Goal: Task Accomplishment & Management: Use online tool/utility

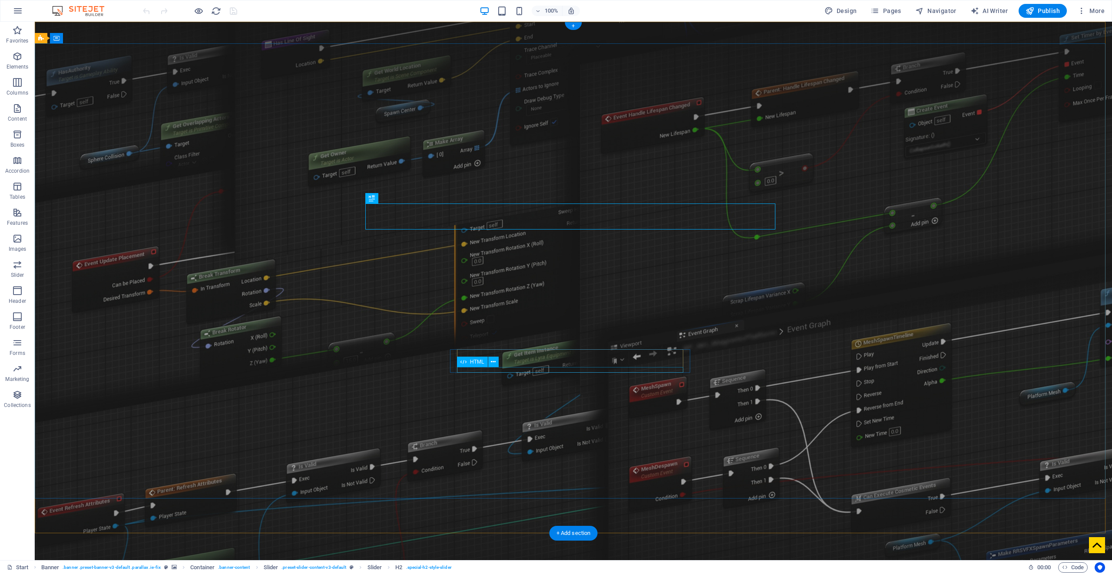
drag, startPoint x: 532, startPoint y: 367, endPoint x: 379, endPoint y: 367, distance: 153.3
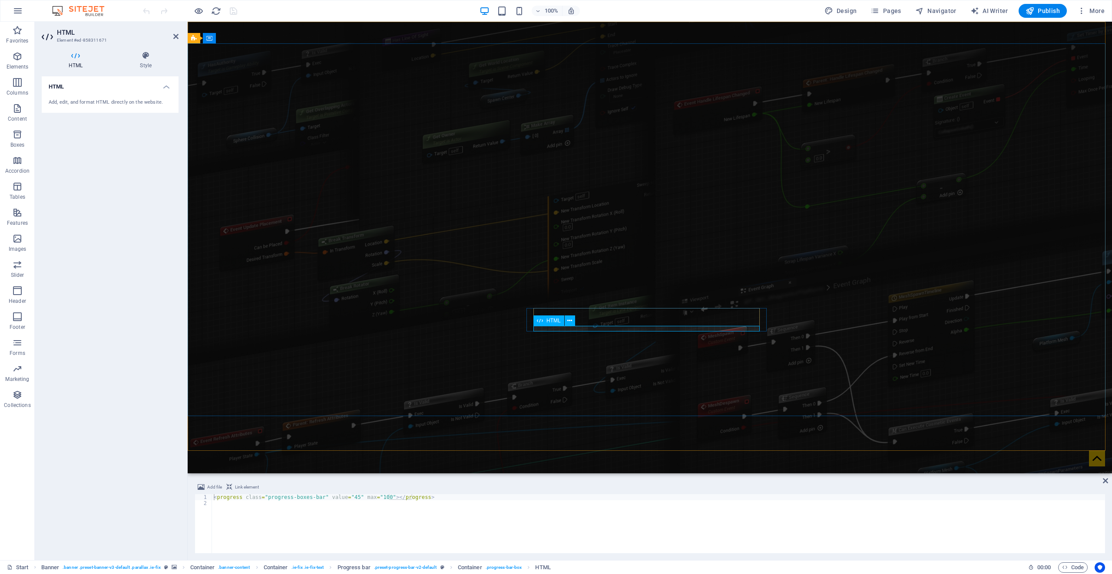
click at [147, 58] on icon at bounding box center [146, 55] width 66 height 9
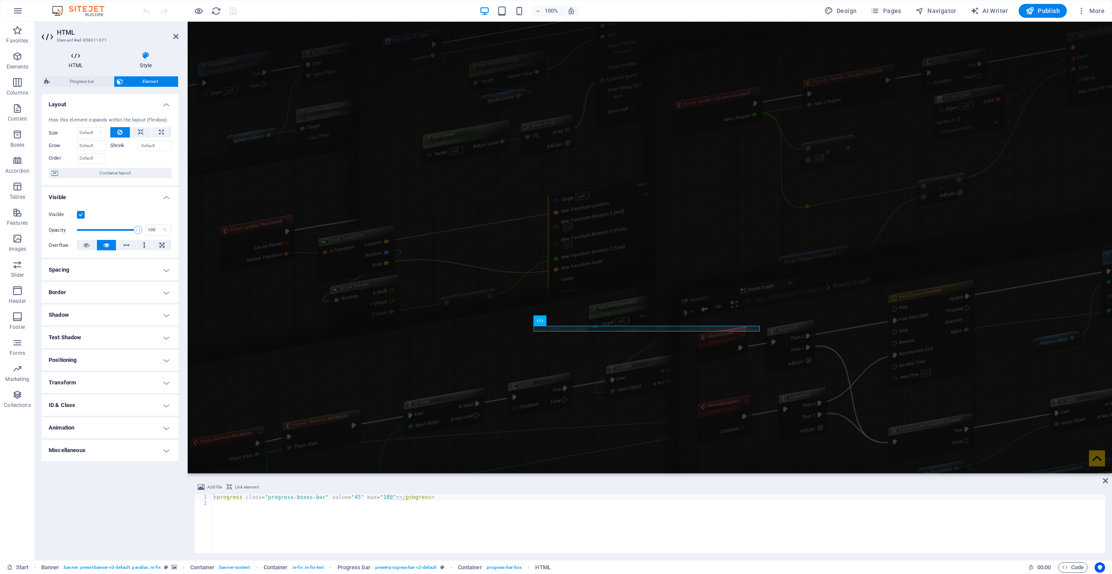
click at [84, 63] on h4 "HTML" at bounding box center [77, 60] width 71 height 18
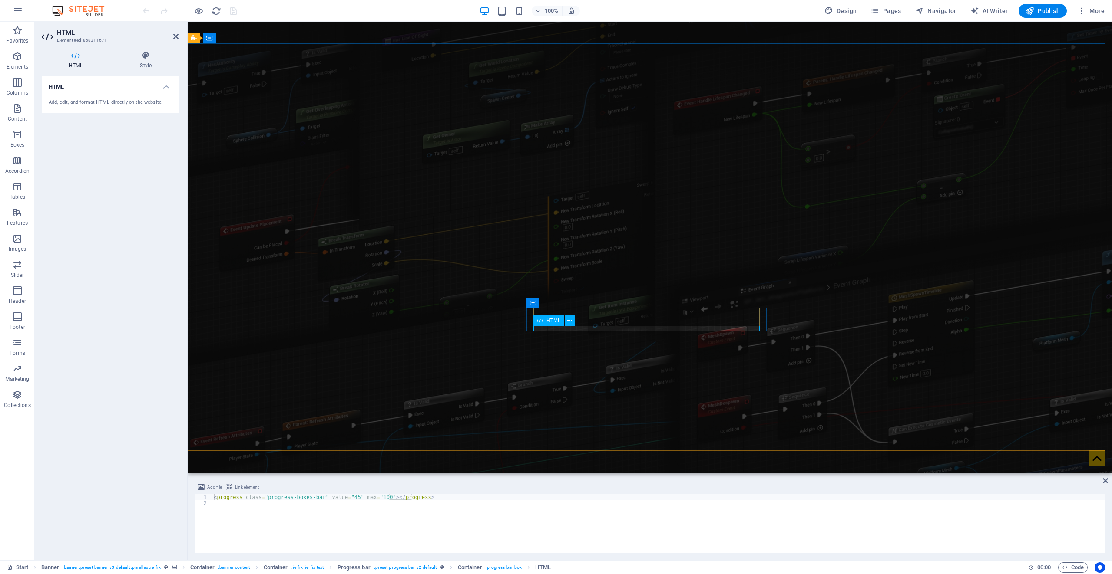
click at [538, 322] on icon at bounding box center [540, 321] width 6 height 10
click at [553, 304] on icon at bounding box center [555, 303] width 6 height 10
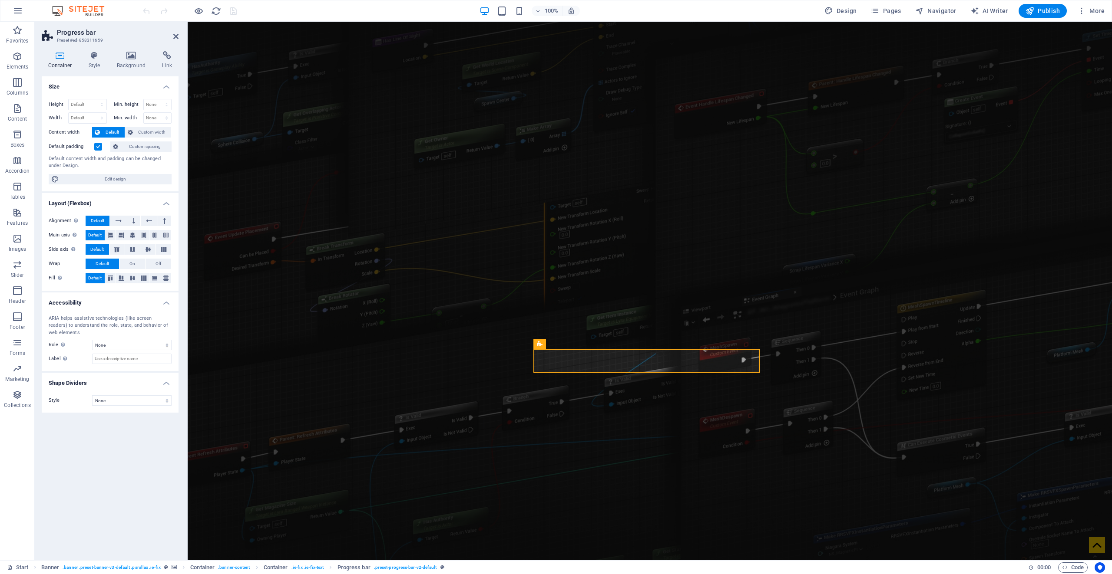
click at [59, 58] on icon at bounding box center [60, 55] width 37 height 9
click at [89, 53] on icon at bounding box center [94, 55] width 25 height 9
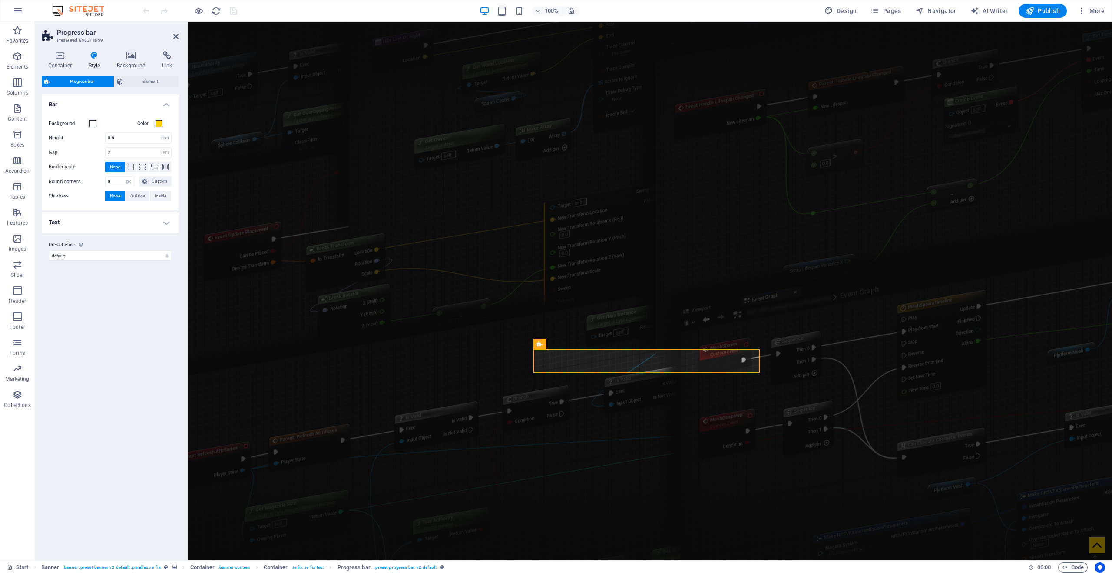
click at [60, 221] on h4 "Text" at bounding box center [110, 222] width 137 height 21
click at [133, 84] on span "Element" at bounding box center [150, 81] width 50 height 10
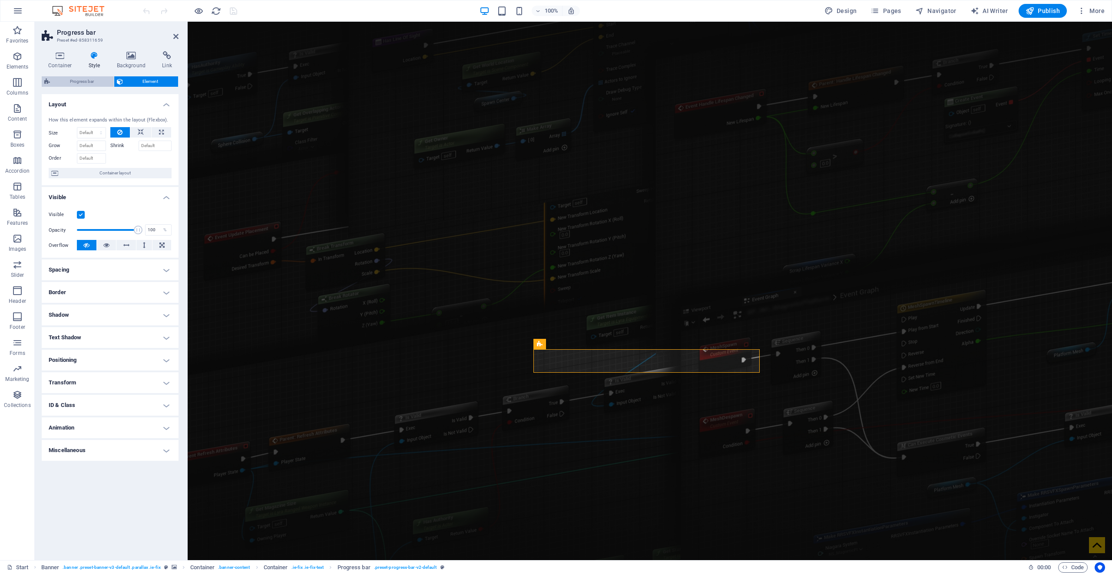
click at [99, 82] on span "Progress bar" at bounding box center [82, 81] width 59 height 10
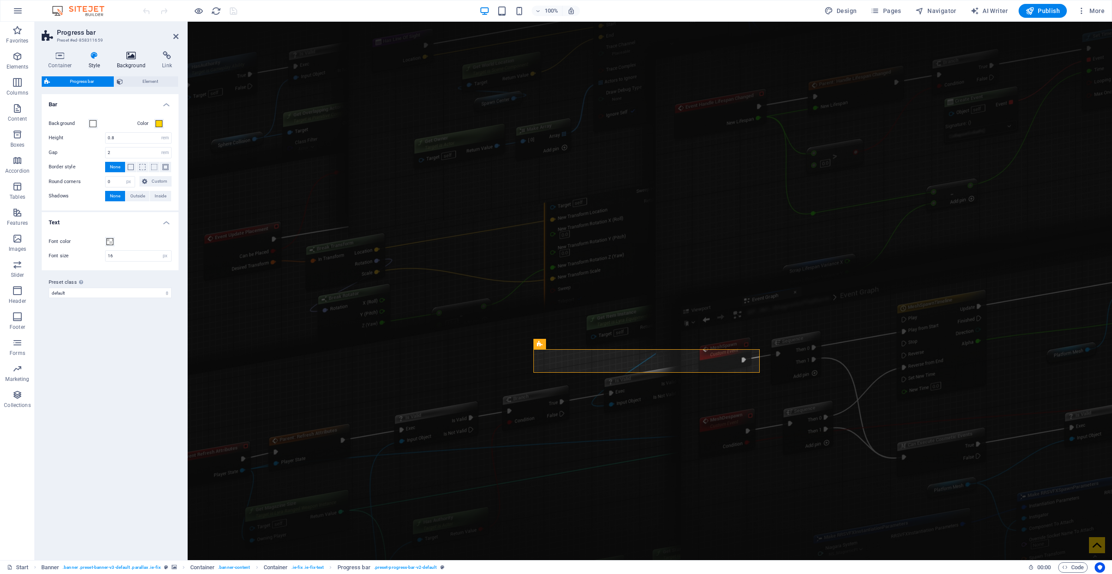
click at [124, 63] on h4 "Background" at bounding box center [133, 60] width 46 height 18
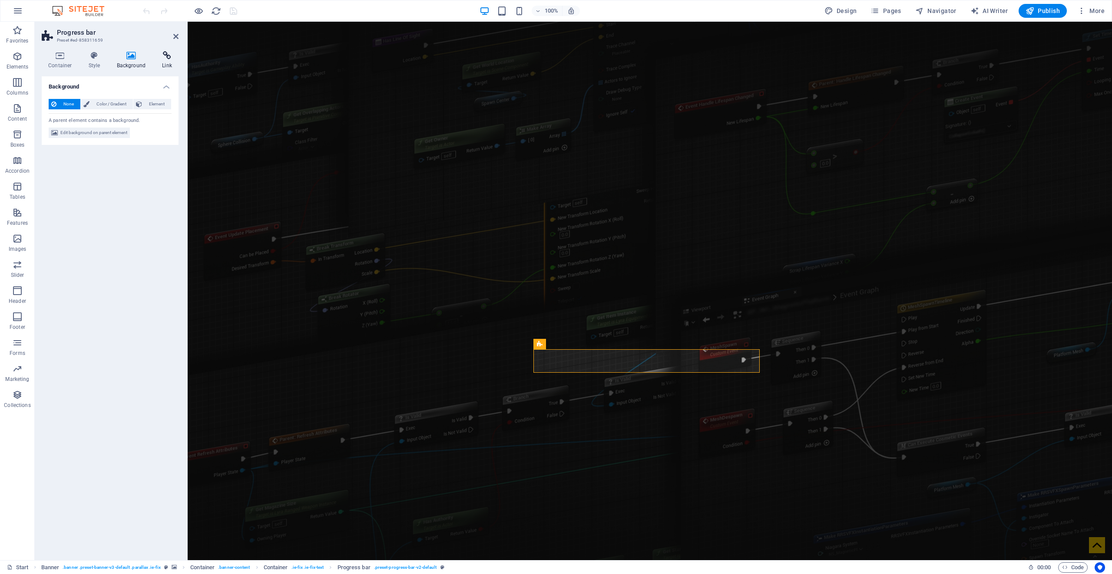
click at [160, 57] on icon at bounding box center [166, 55] width 23 height 9
click at [52, 57] on icon at bounding box center [60, 55] width 37 height 9
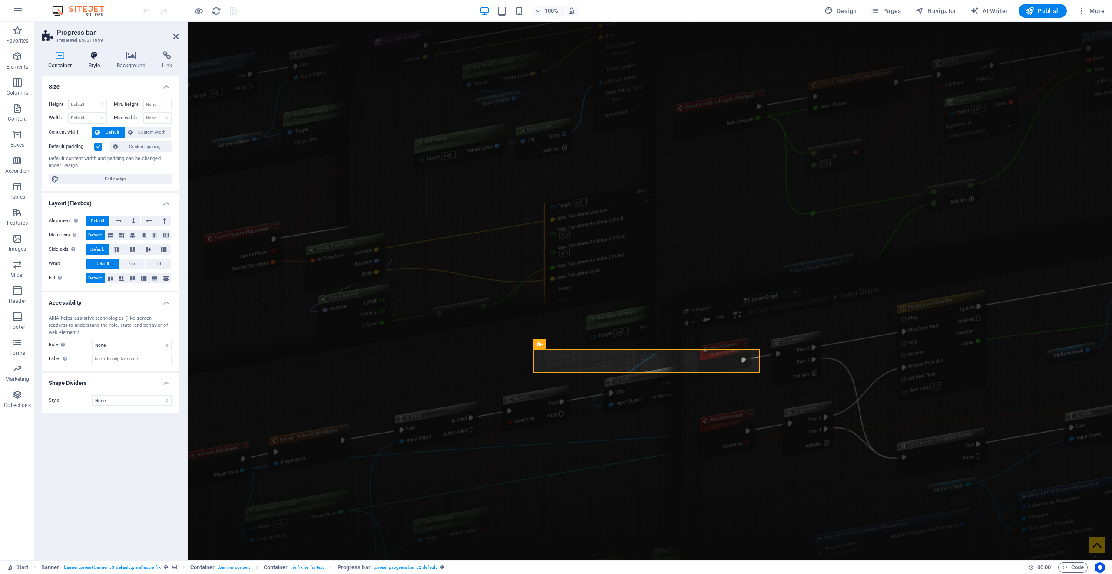
click at [91, 58] on icon at bounding box center [94, 55] width 25 height 9
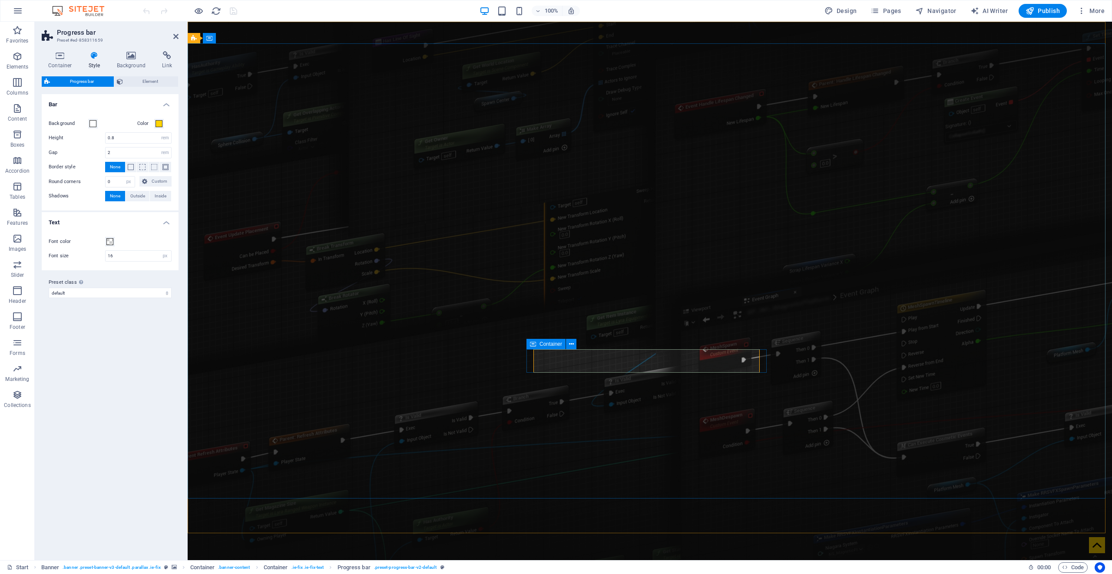
click at [542, 344] on span "Container" at bounding box center [550, 344] width 23 height 5
select select "px"
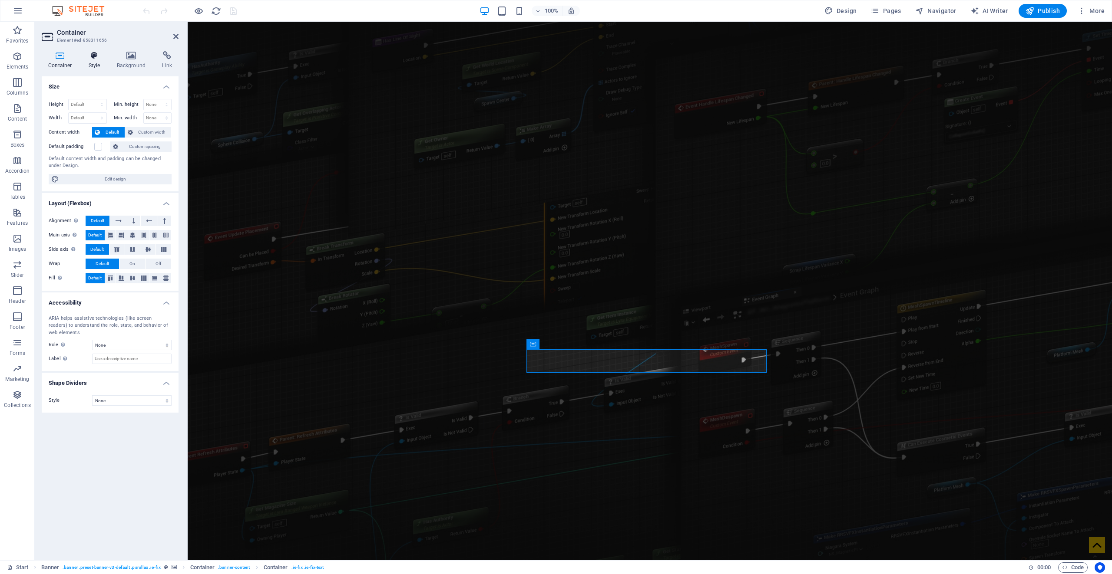
click at [90, 59] on icon at bounding box center [94, 55] width 25 height 9
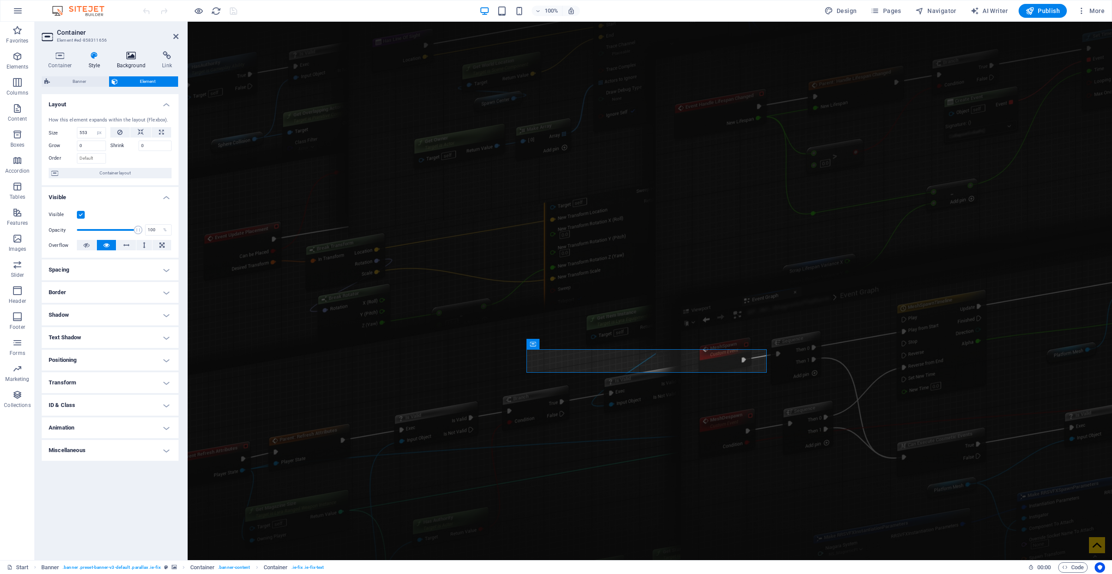
click at [128, 59] on icon at bounding box center [131, 55] width 42 height 9
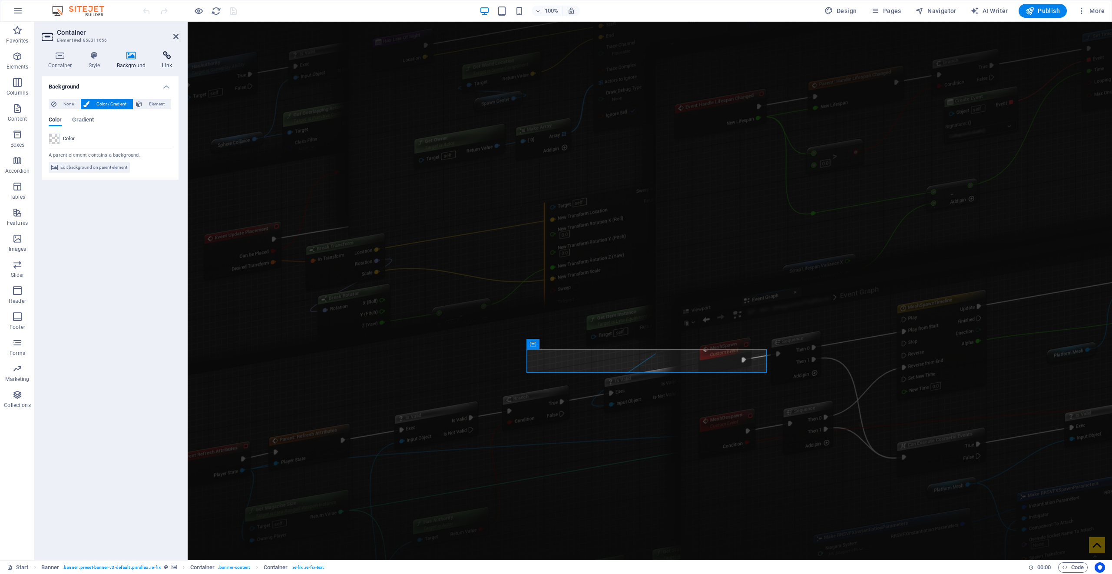
click at [165, 68] on h4 "Link" at bounding box center [166, 60] width 23 height 18
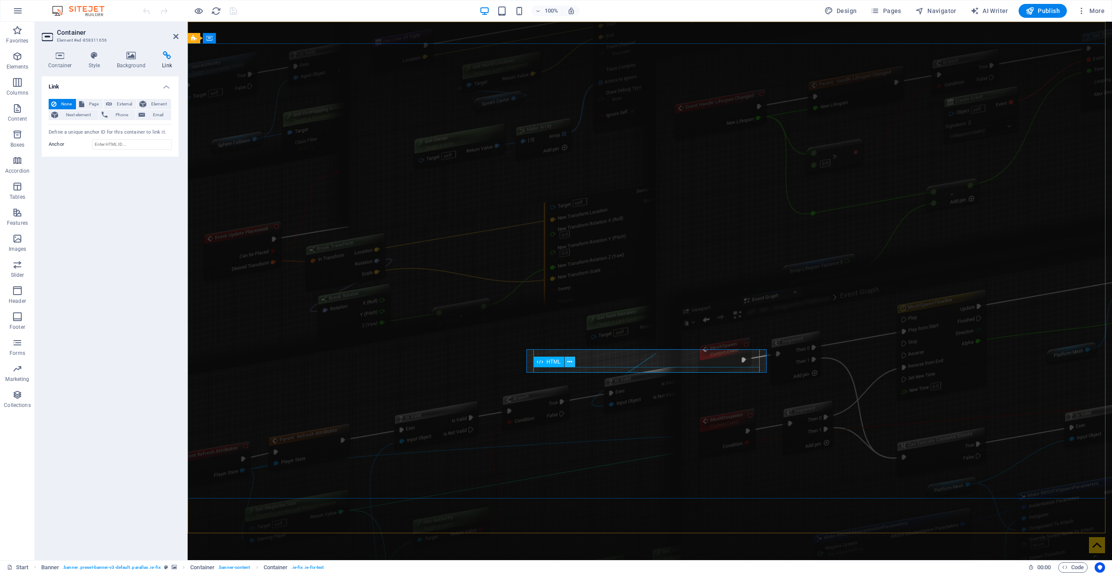
click at [567, 362] on icon at bounding box center [569, 362] width 5 height 9
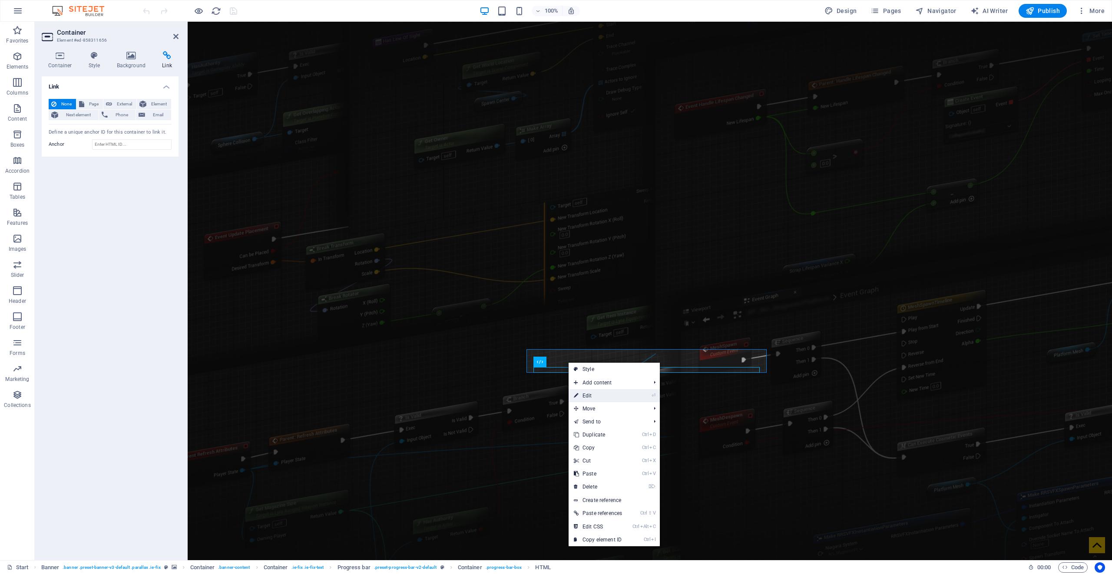
click at [588, 390] on link "⏎ Edit" at bounding box center [597, 395] width 59 height 13
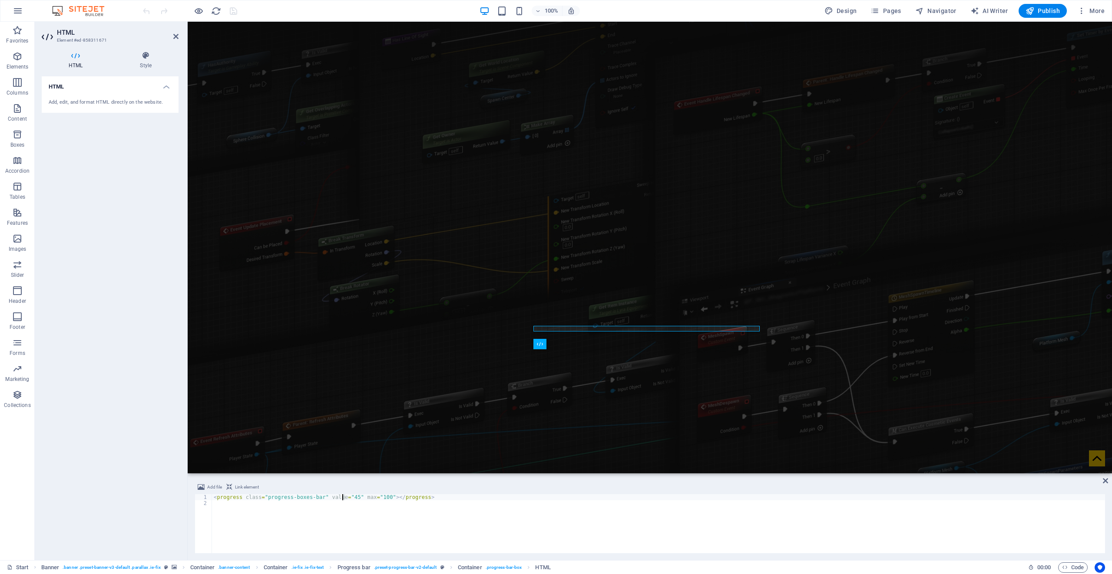
click at [343, 498] on div "< progress class = "progress-boxes-bar" value = "45" max = "100" > </ progress >" at bounding box center [658, 530] width 893 height 71
click at [345, 496] on div "< progress class = "progress-boxes-bar" value = "55" max = "100" > </ progress >" at bounding box center [658, 524] width 893 height 59
click at [343, 497] on div "< progress class = "progress-boxes-bar" value = "55" max = "100" > </ progress >" at bounding box center [658, 530] width 893 height 71
type textarea "<progress class="progress-boxes-bar" value="45" max="100"></progress>"
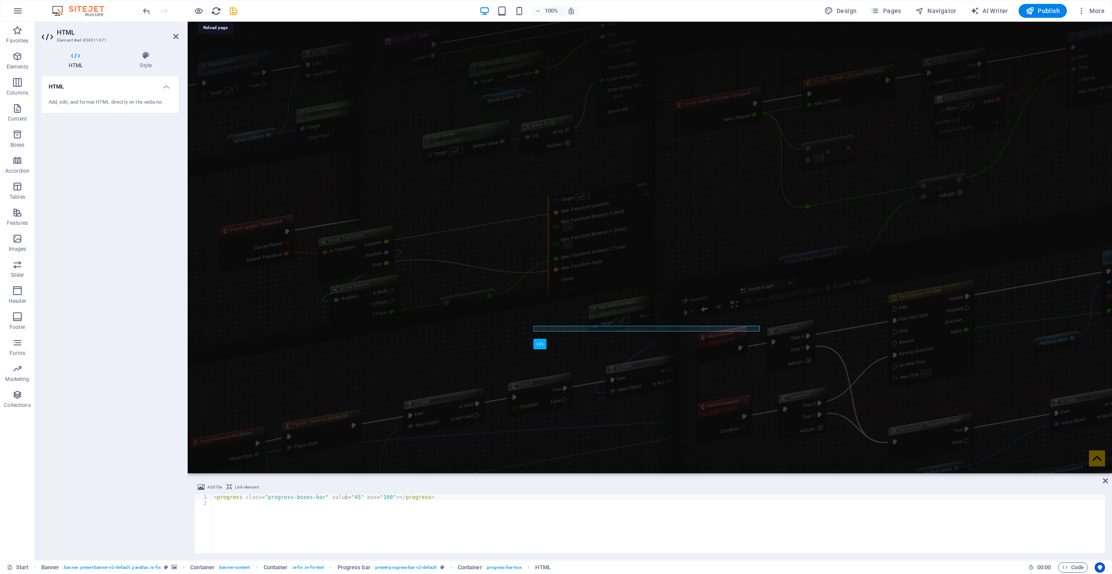
click at [220, 9] on icon "reload" at bounding box center [216, 11] width 10 height 10
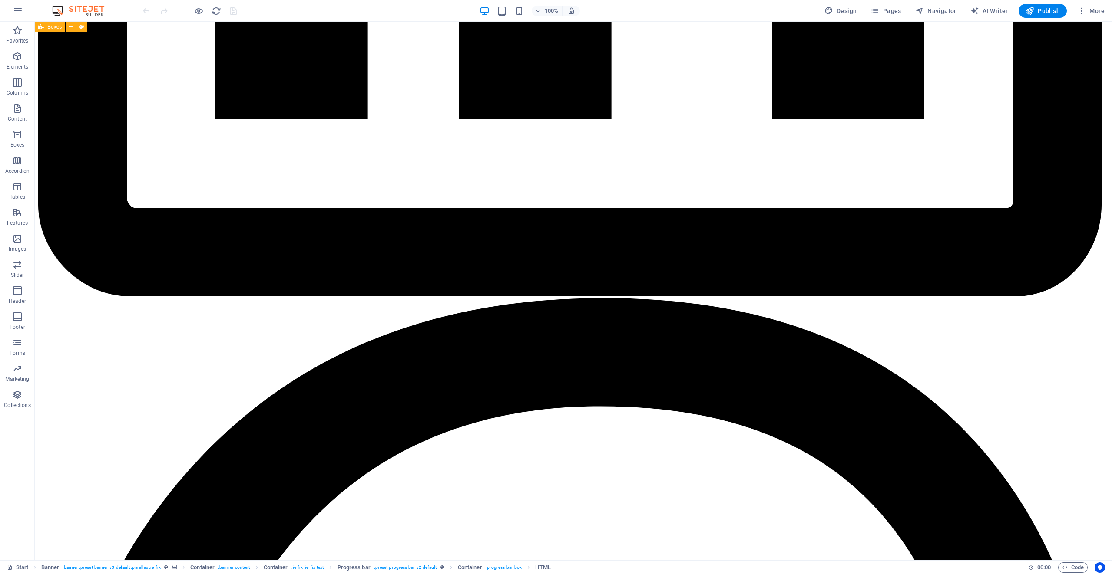
scroll to position [1433, 0]
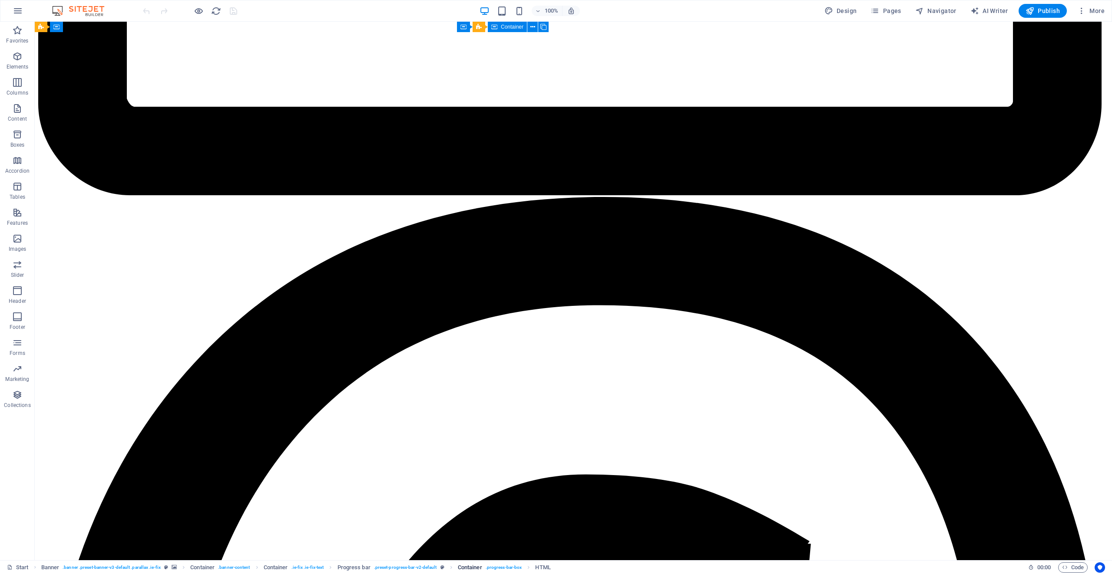
click at [507, 569] on span ". progress-bar-box" at bounding box center [503, 568] width 36 height 10
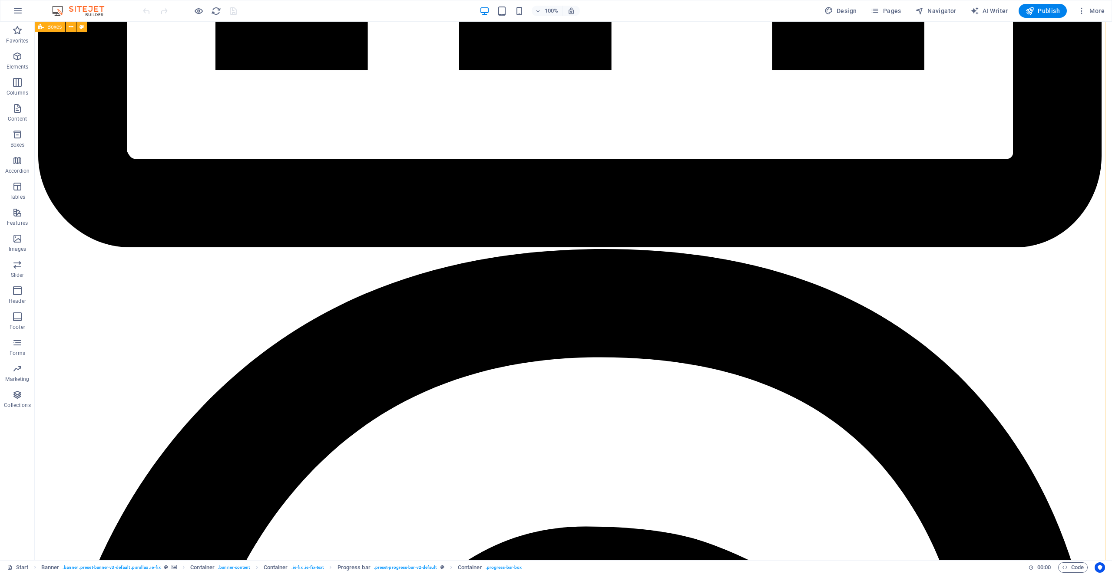
scroll to position [1520, 0]
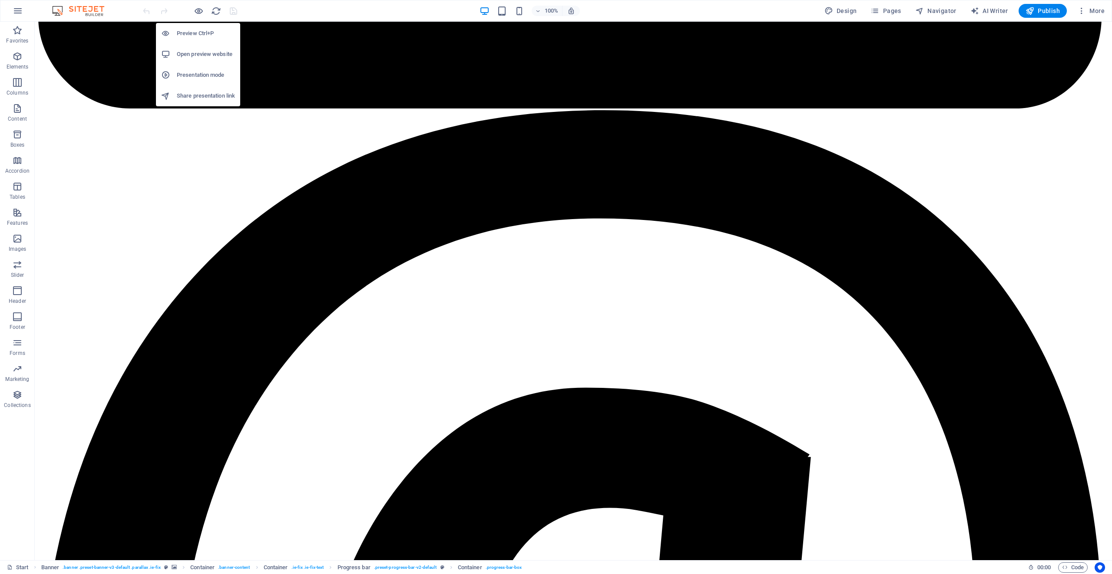
drag, startPoint x: 197, startPoint y: 9, endPoint x: 190, endPoint y: 10, distance: 7.1
click at [190, 10] on div at bounding box center [189, 11] width 97 height 14
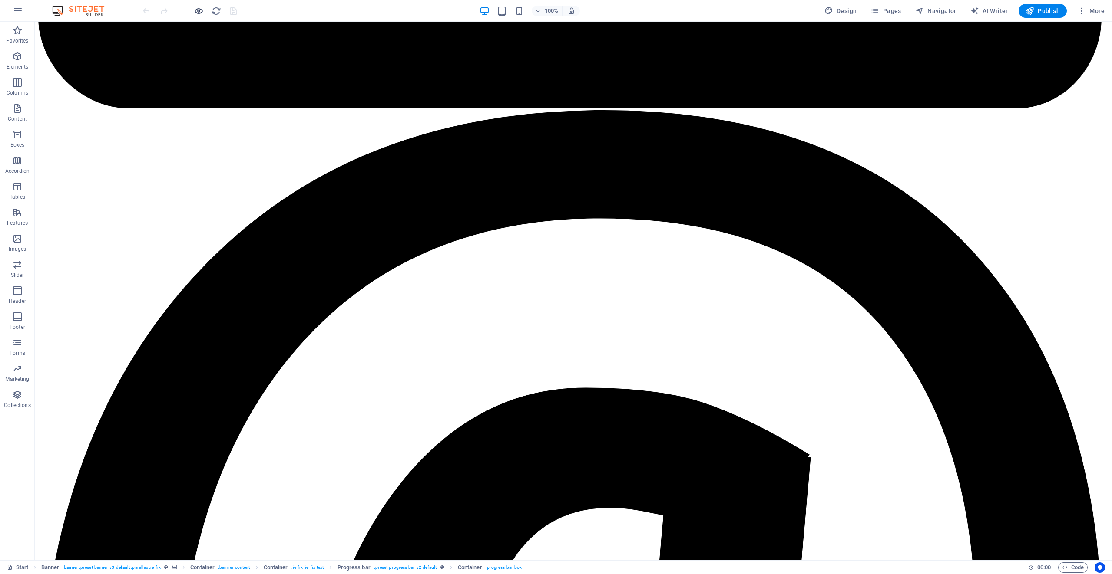
drag, startPoint x: 193, startPoint y: 5, endPoint x: 199, endPoint y: 13, distance: 9.3
click at [194, 6] on div at bounding box center [189, 11] width 97 height 14
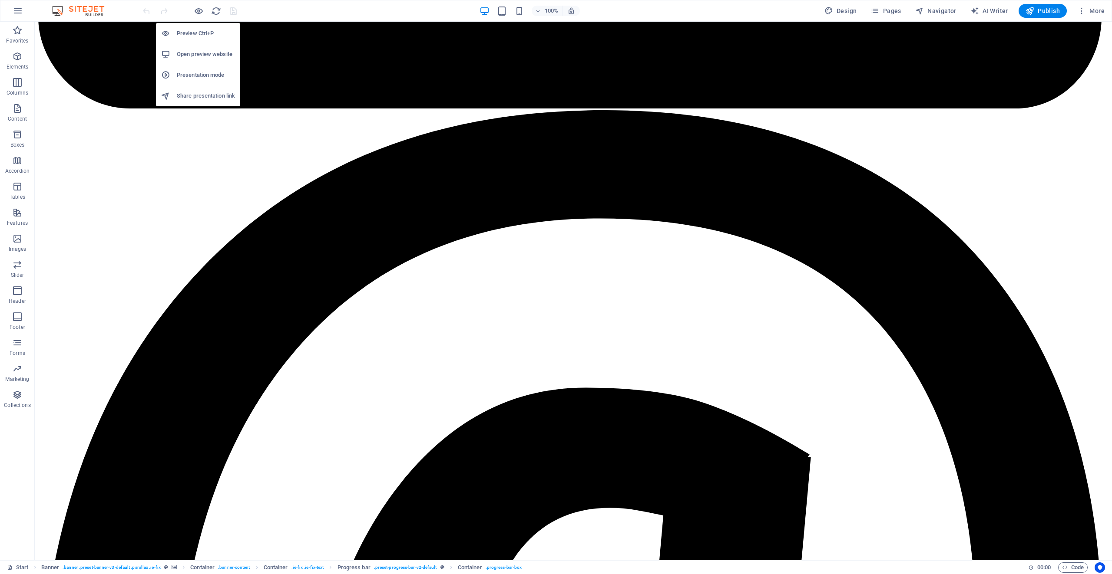
click at [187, 50] on h6 "Open preview website" at bounding box center [206, 54] width 58 height 10
